Goal: Task Accomplishment & Management: Manage account settings

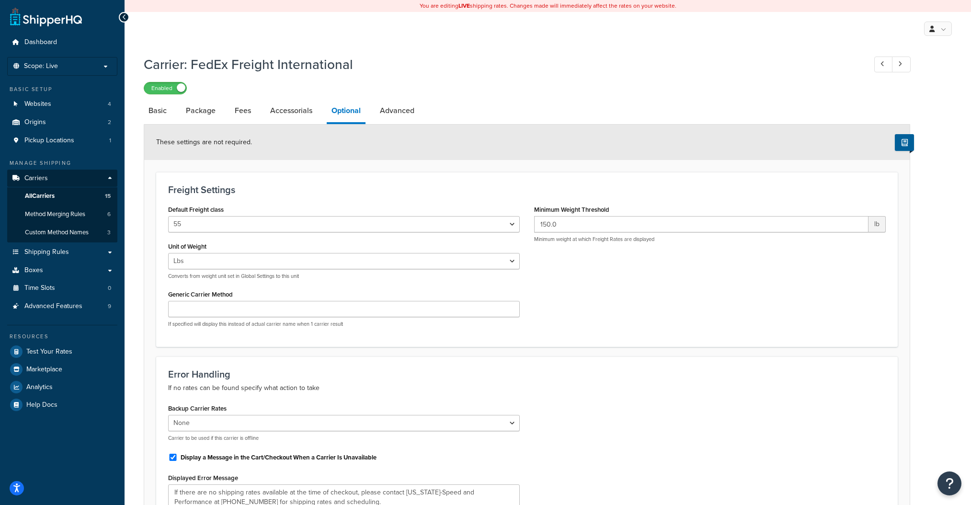
select select "55"
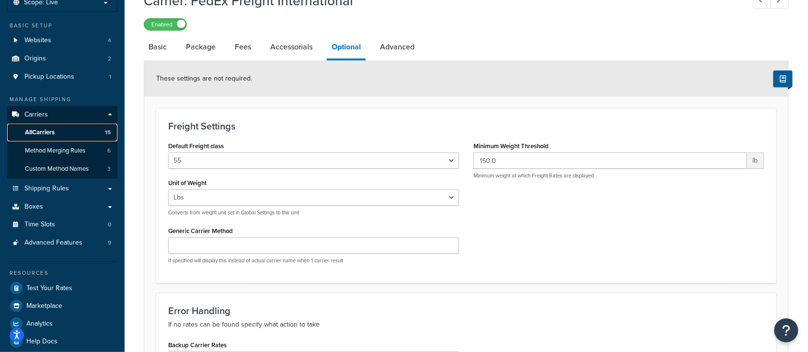
click at [43, 134] on span "All Carriers" at bounding box center [40, 132] width 30 height 8
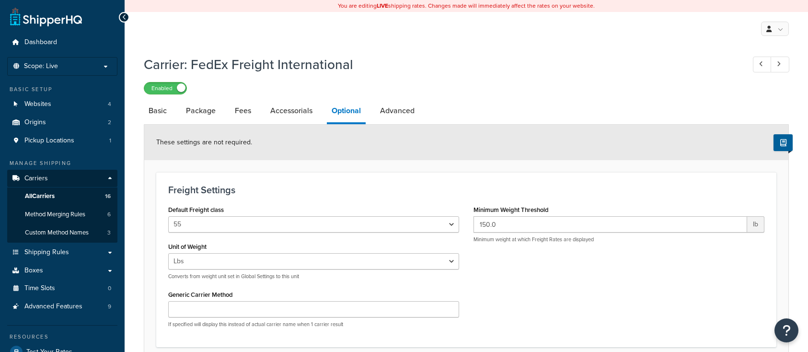
select select "55"
click at [54, 197] on span "All Carriers" at bounding box center [40, 196] width 30 height 8
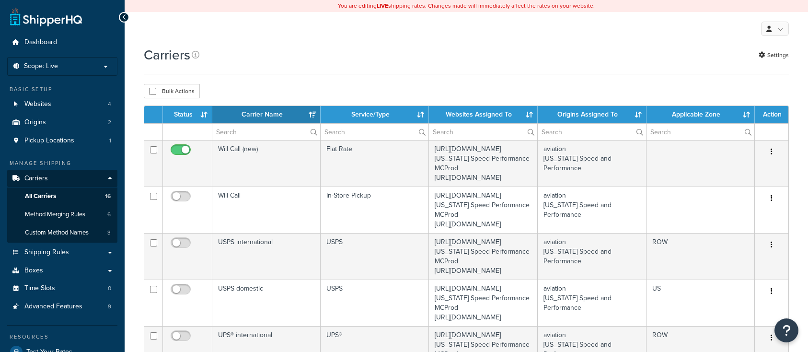
select select "15"
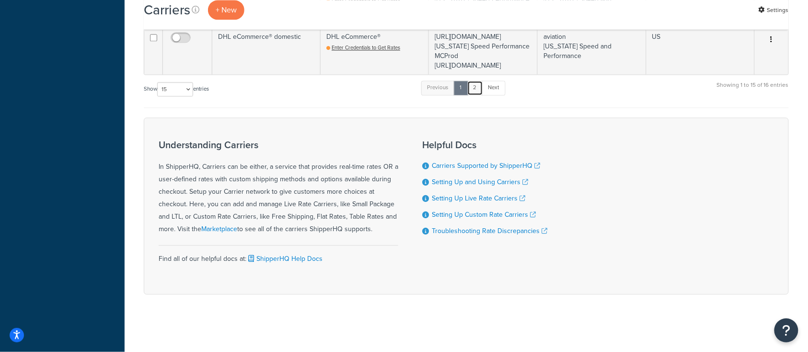
click at [476, 95] on link "2" at bounding box center [475, 88] width 16 height 14
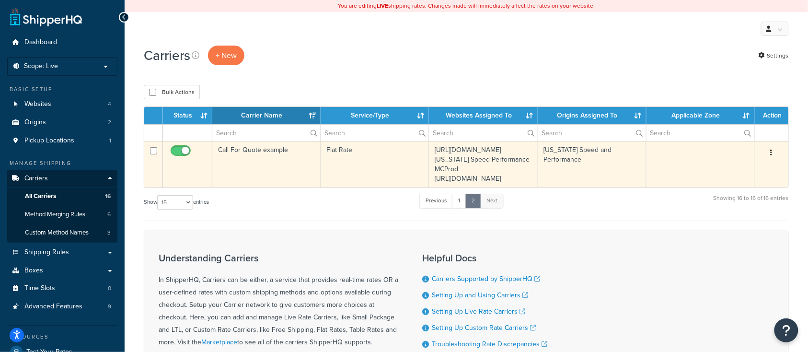
click at [256, 182] on td "Call For Quote example" at bounding box center [266, 164] width 108 height 46
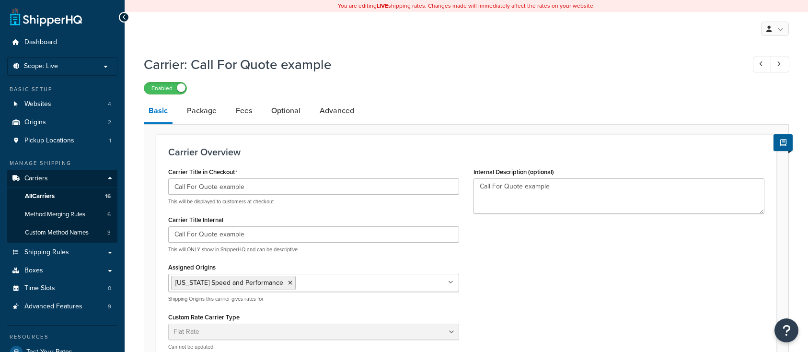
select select "flat"
click at [204, 112] on link "Package" at bounding box center [201, 110] width 39 height 23
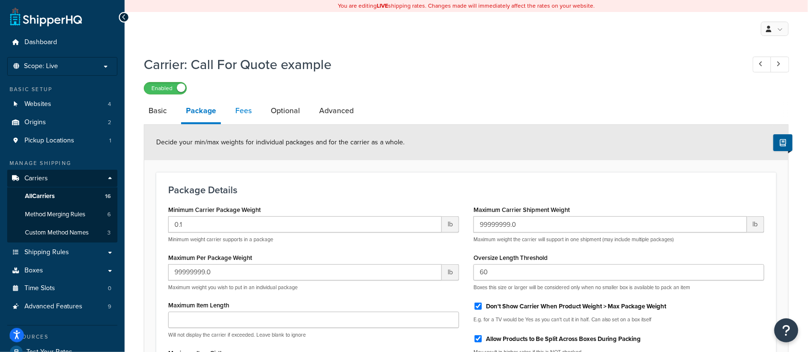
click at [244, 105] on link "Fees" at bounding box center [244, 110] width 26 height 23
select select "AFTER"
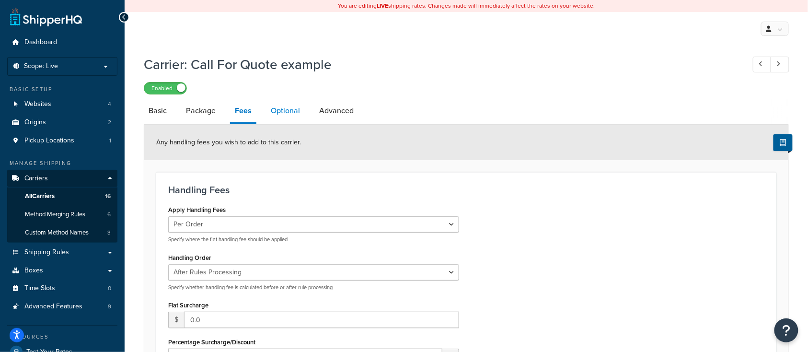
click at [286, 113] on link "Optional" at bounding box center [285, 110] width 39 height 23
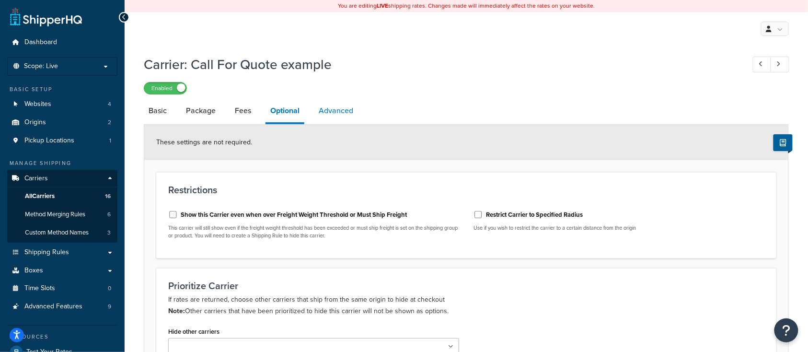
click at [333, 116] on link "Advanced" at bounding box center [336, 110] width 44 height 23
select select "false"
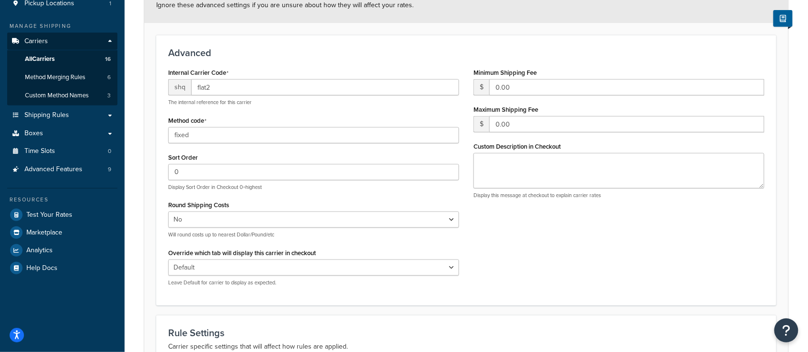
scroll to position [64, 0]
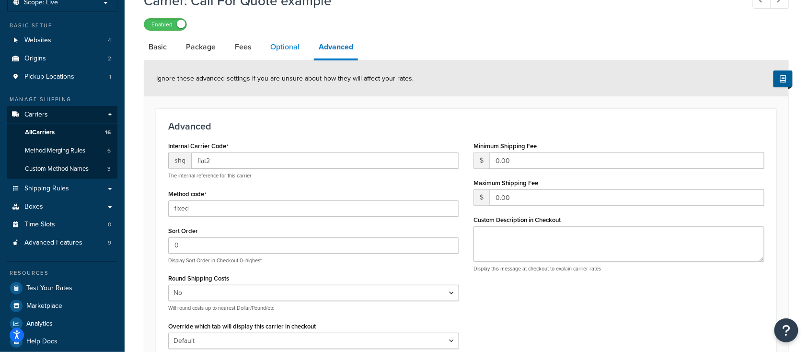
click at [282, 47] on link "Optional" at bounding box center [285, 46] width 39 height 23
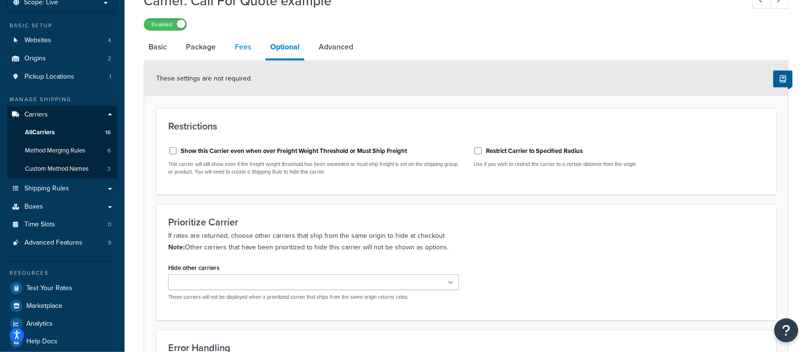
click at [241, 52] on link "Fees" at bounding box center [243, 46] width 26 height 23
select select "AFTER"
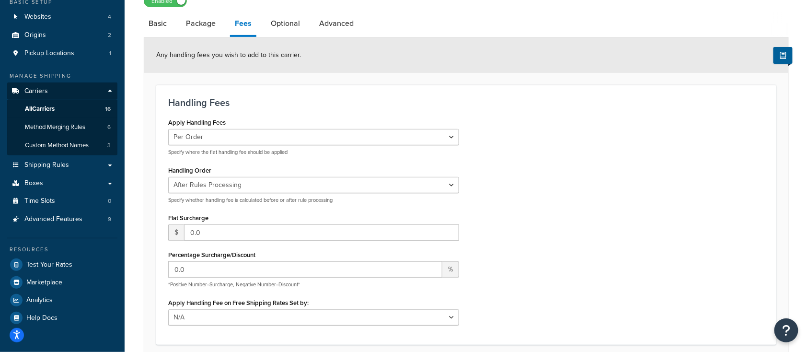
scroll to position [64, 0]
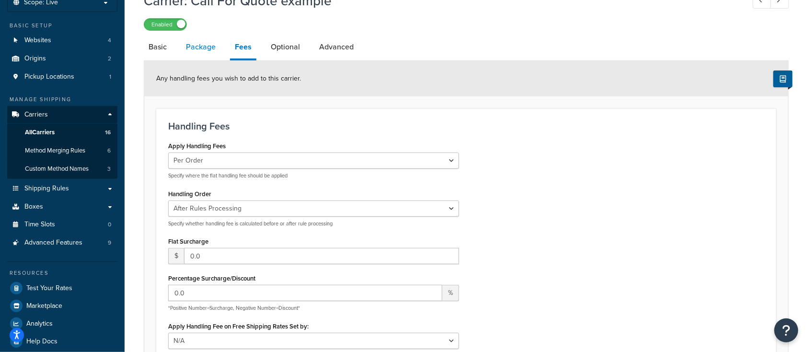
click at [199, 54] on link "Package" at bounding box center [200, 46] width 39 height 23
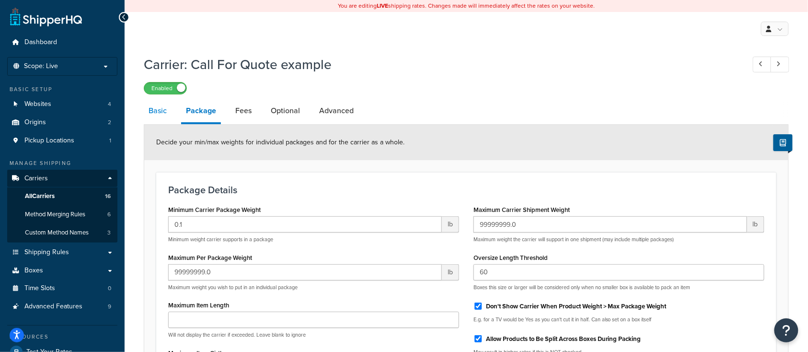
click at [156, 112] on link "Basic" at bounding box center [158, 110] width 28 height 23
select select "flat"
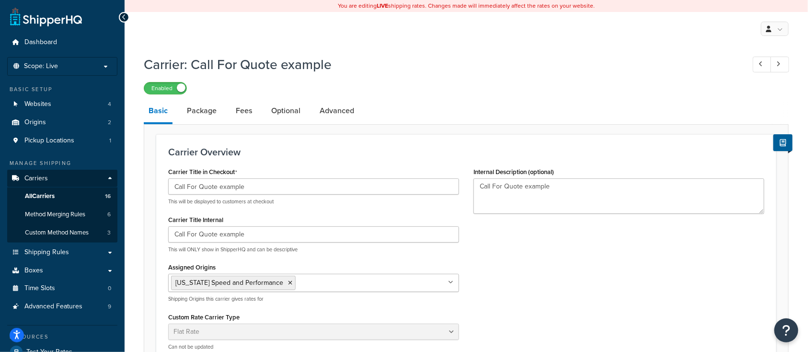
click at [681, 290] on div "Carrier Title in Checkout Call For Quote example This will be displayed to cust…" at bounding box center [466, 261] width 611 height 193
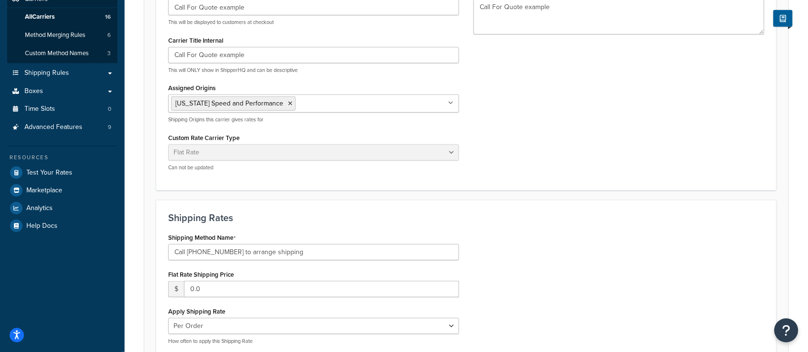
scroll to position [192, 0]
